Goal: Information Seeking & Learning: Learn about a topic

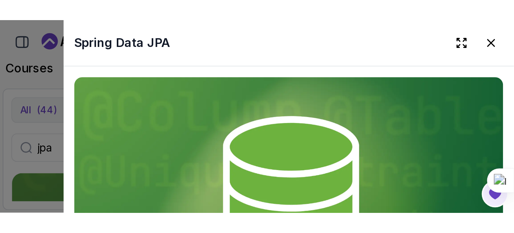
scroll to position [824, 0]
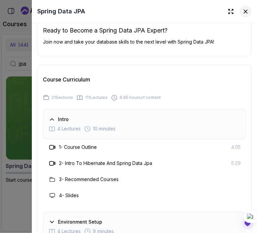
click at [243, 10] on icon at bounding box center [245, 11] width 7 height 7
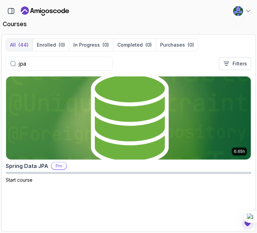
click at [76, 67] on input "jpa" at bounding box center [64, 64] width 90 height 8
type input "j"
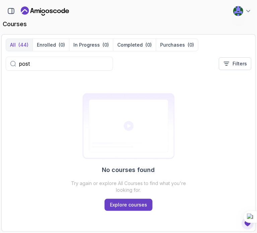
type input "post"
click at [146, 96] on link "Explore courses" at bounding box center [128, 204] width 48 height 12
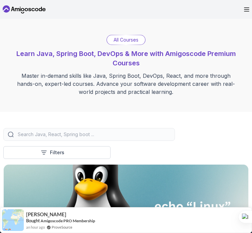
click at [50, 96] on input "search" at bounding box center [93, 134] width 154 height 7
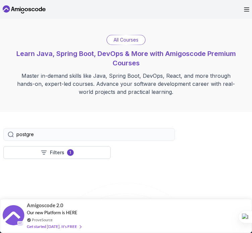
type input "postgre"
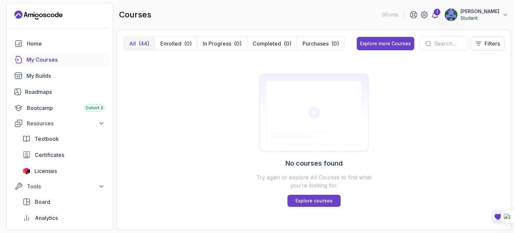
click at [134, 45] on p "All" at bounding box center [132, 43] width 7 height 8
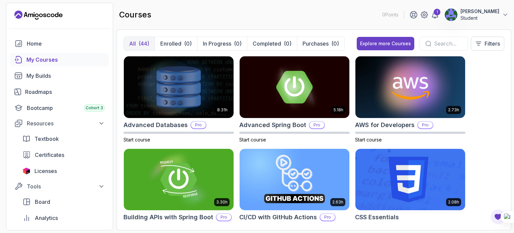
click at [134, 45] on p "All" at bounding box center [132, 43] width 7 height 8
click at [62, 96] on div "Textbook" at bounding box center [69, 139] width 70 height 8
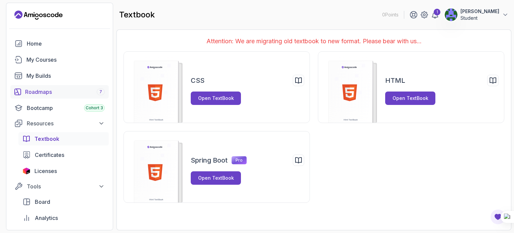
click at [59, 88] on div "Roadmaps 7" at bounding box center [65, 92] width 80 height 8
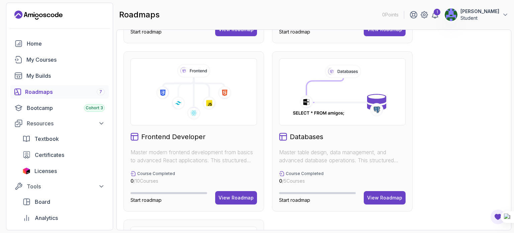
scroll to position [337, 0]
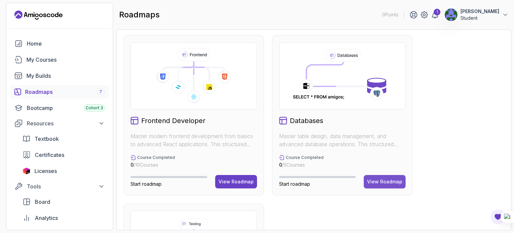
click at [256, 96] on button "View Roadmap" at bounding box center [385, 181] width 42 height 13
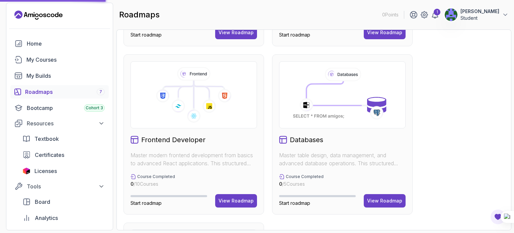
scroll to position [312, 0]
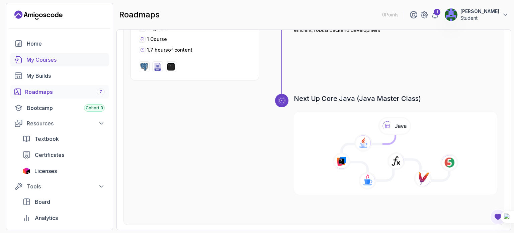
click at [68, 56] on div "My Courses" at bounding box center [65, 60] width 78 height 8
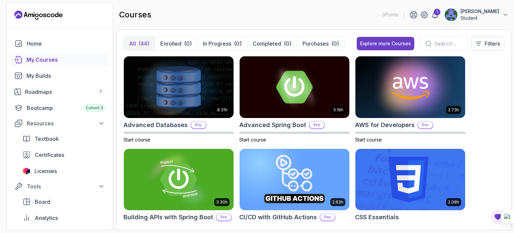
click at [256, 12] on p "[PERSON_NAME]" at bounding box center [479, 11] width 39 height 7
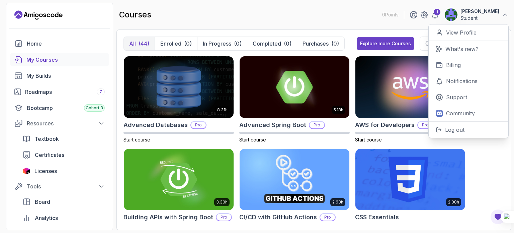
click at [256, 12] on p "[PERSON_NAME]" at bounding box center [479, 11] width 39 height 7
